Goal: Information Seeking & Learning: Find specific fact

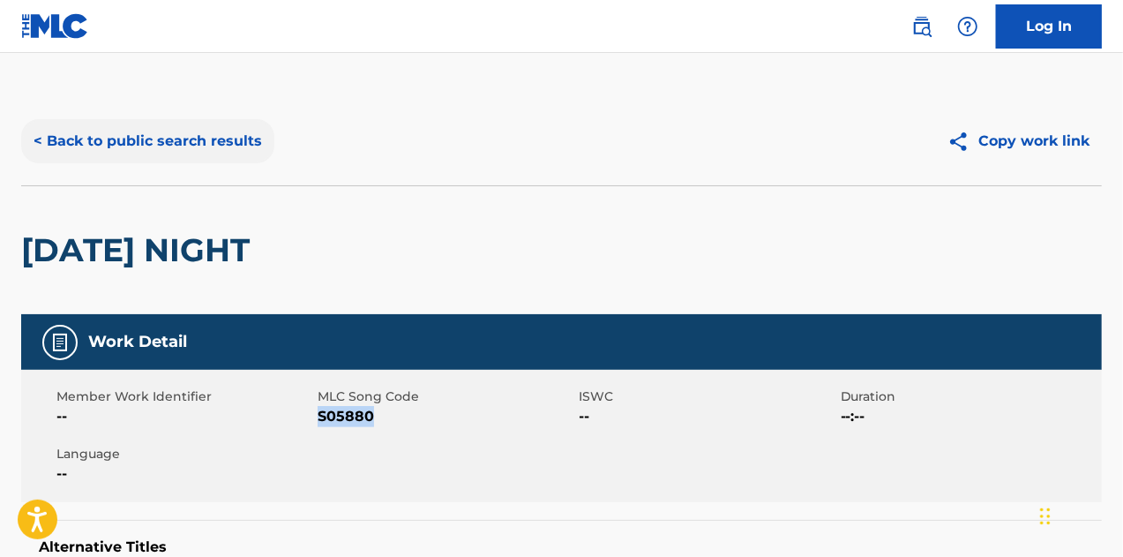
click at [191, 146] on button "< Back to public search results" at bounding box center [147, 141] width 253 height 44
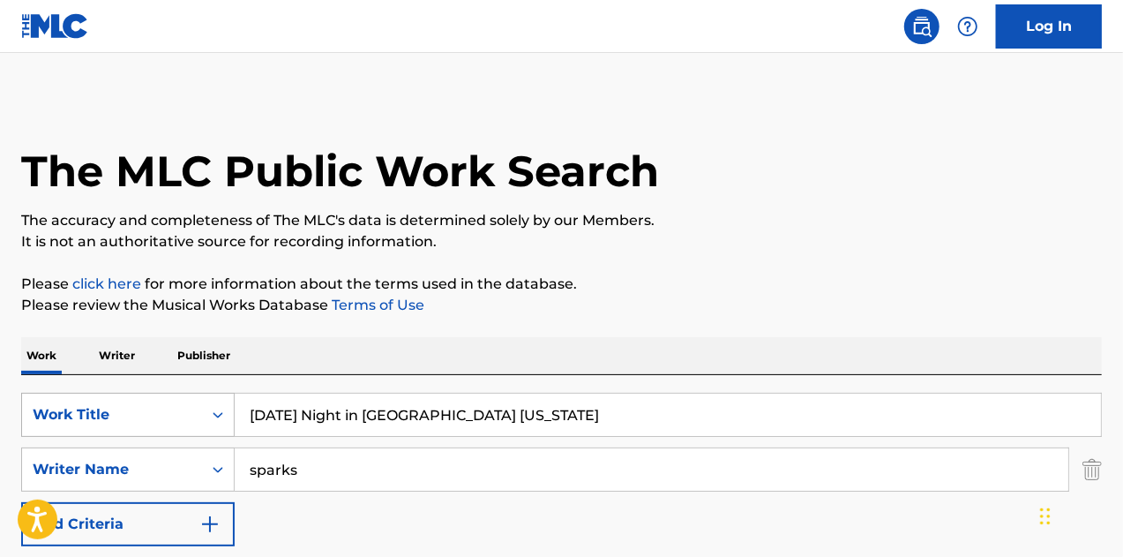
drag, startPoint x: 502, startPoint y: 414, endPoint x: 221, endPoint y: 416, distance: 281.5
click at [221, 416] on div "SearchWithCriteria810be147-cfef-439e-8066-a700ce21df1f Work Title [DATE] Night …" at bounding box center [561, 415] width 1081 height 44
paste input "(Just A) [GEOGRAPHIC_DATA] Where Old Friends Meet"
type input "(Just A) [GEOGRAPHIC_DATA] Where Old Friends Meet"
drag, startPoint x: 268, startPoint y: 466, endPoint x: 143, endPoint y: 460, distance: 125.5
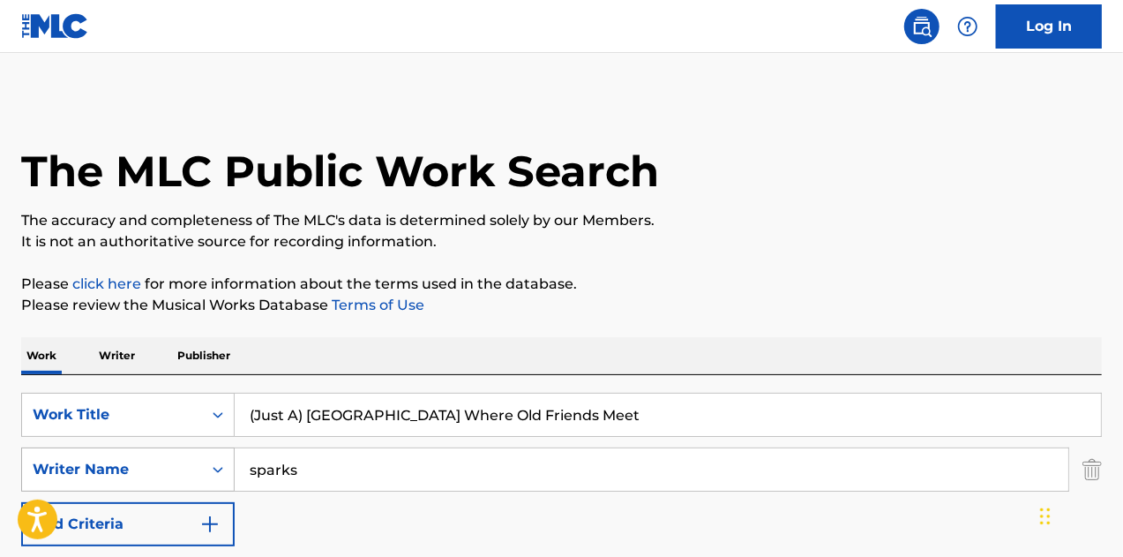
click at [143, 460] on div "SearchWithCriteria7dbe037c-6414-404c-8629-e2b039e963d1 Writer Name sparks" at bounding box center [561, 469] width 1081 height 44
type input "[PERSON_NAME]"
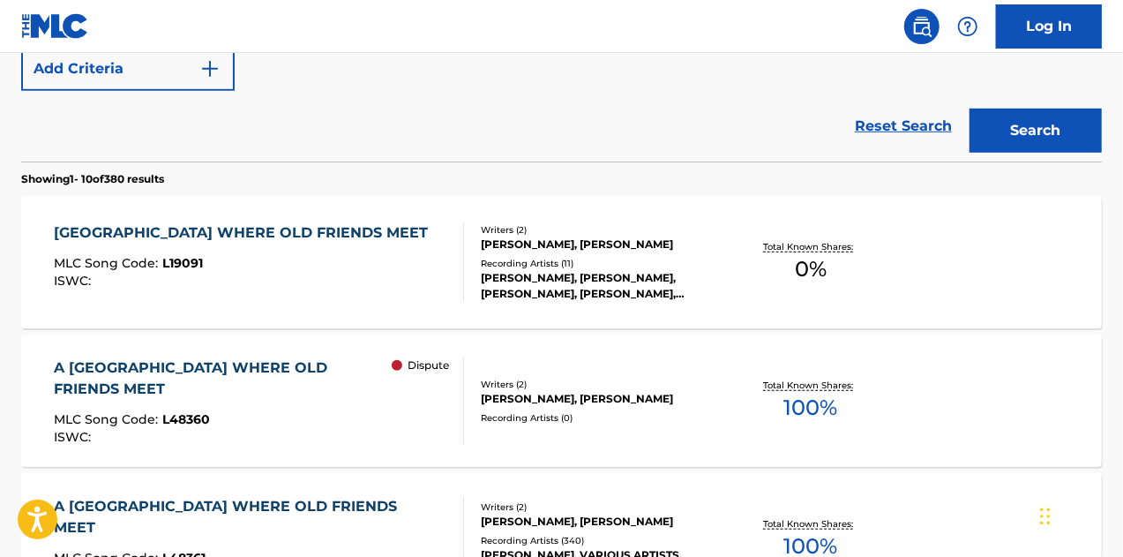
scroll to position [477, 0]
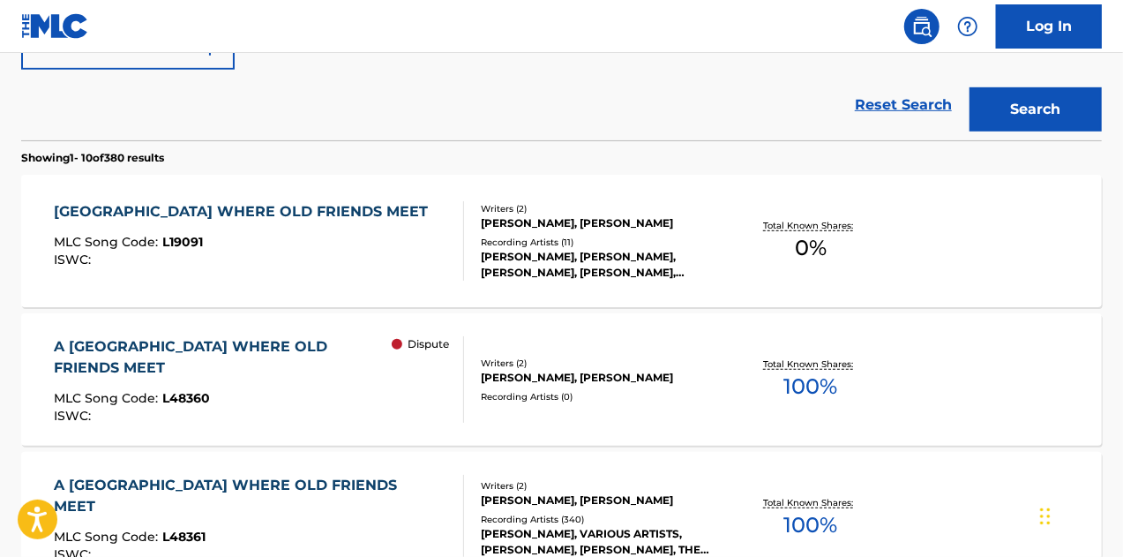
click at [567, 497] on div "[PERSON_NAME], [PERSON_NAME]" at bounding box center [601, 500] width 240 height 16
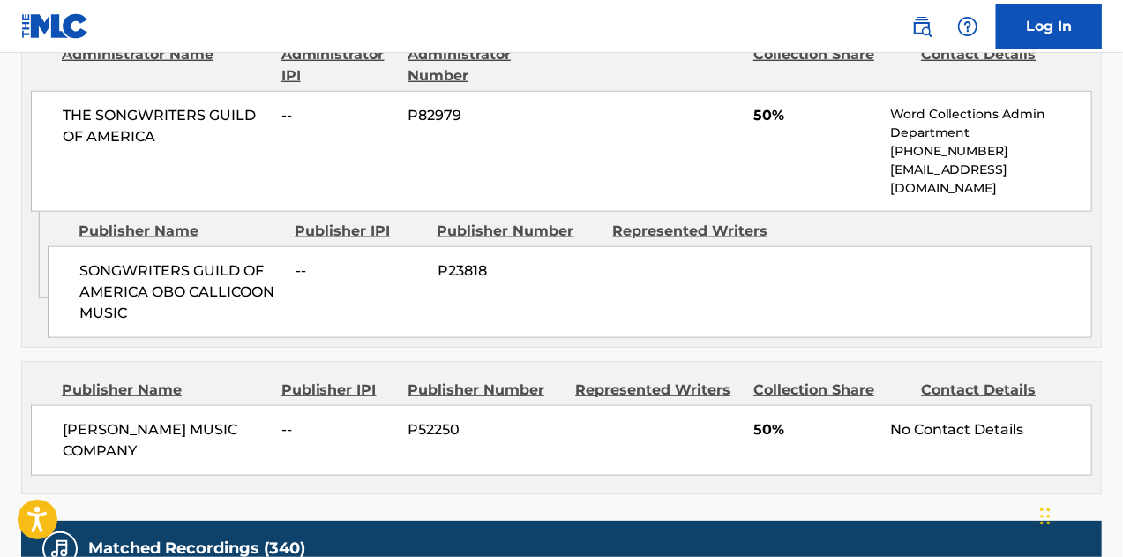
scroll to position [960, 0]
